Goal: Find specific page/section: Find specific page/section

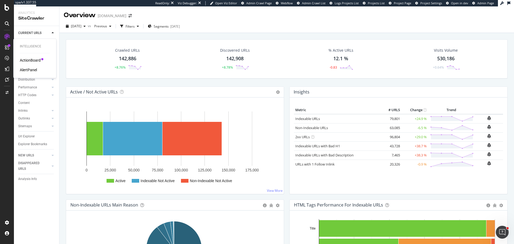
click at [30, 67] on div "AlertPanel" at bounding box center [28, 69] width 17 height 5
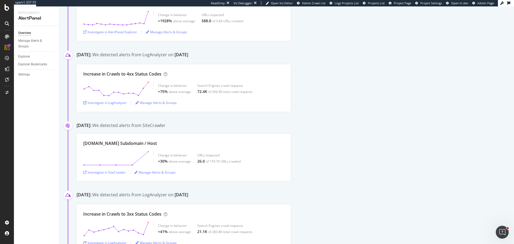
scroll to position [3503, 0]
